Goal: Transaction & Acquisition: Purchase product/service

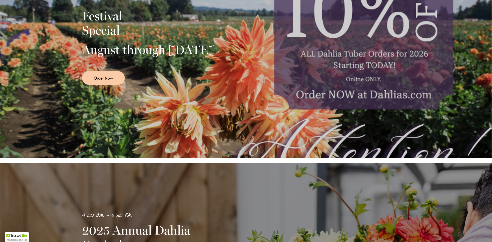
scroll to position [154, 0]
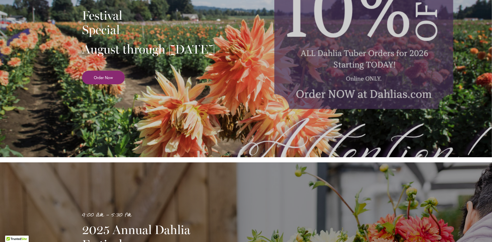
click at [107, 80] on span "Order Now" at bounding box center [103, 78] width 19 height 6
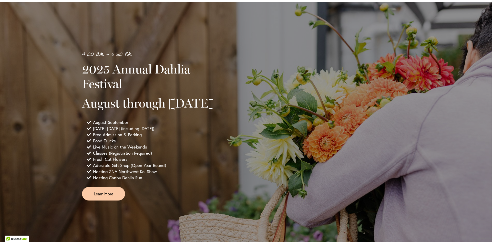
scroll to position [359, 0]
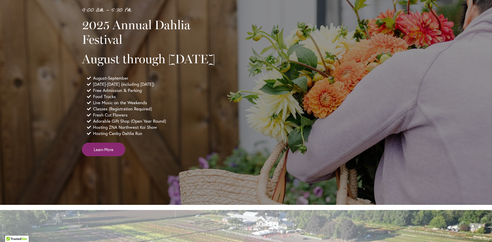
click at [107, 152] on span "Learn More" at bounding box center [103, 150] width 19 height 6
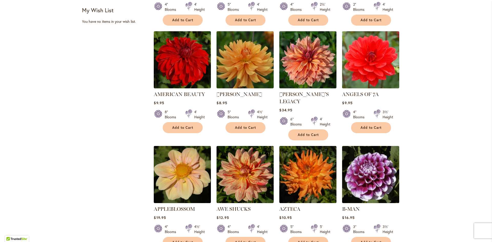
scroll to position [333, 0]
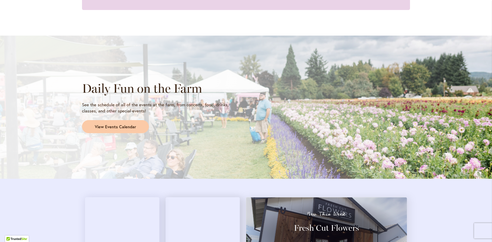
scroll to position [384, 0]
